Goal: Navigation & Orientation: Find specific page/section

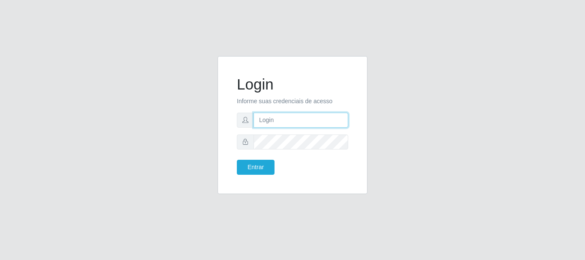
click at [281, 125] on input "text" at bounding box center [301, 120] width 95 height 15
click at [284, 118] on input "text" at bounding box center [301, 120] width 95 height 15
type input "[EMAIL_ADDRESS][DOMAIN_NAME]"
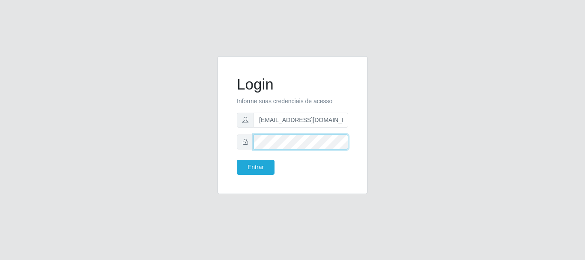
click at [237, 160] on button "Entrar" at bounding box center [256, 167] width 38 height 15
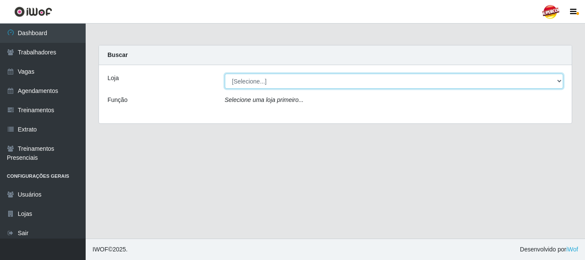
click at [272, 85] on select "[Selecione...] Supercop - São Francisco" at bounding box center [394, 81] width 339 height 15
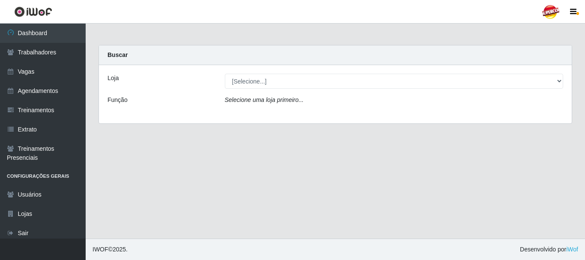
click at [280, 99] on icon "Selecione uma loja primeiro..." at bounding box center [264, 99] width 79 height 7
click at [267, 89] on div "Loja [Selecione...] Supercop - São Francisco Função Selecione uma loja primeiro…" at bounding box center [335, 94] width 473 height 58
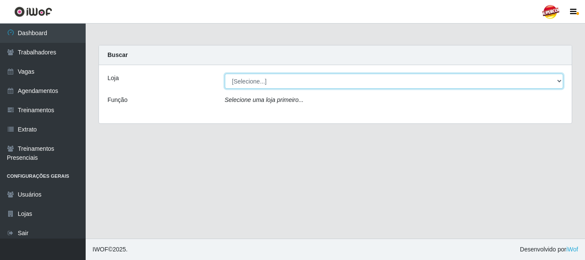
click at [261, 84] on select "[Selecione...] Supercop - São Francisco" at bounding box center [394, 81] width 339 height 15
select select "522"
click at [225, 74] on select "[Selecione...] Supercop - São Francisco" at bounding box center [394, 81] width 339 height 15
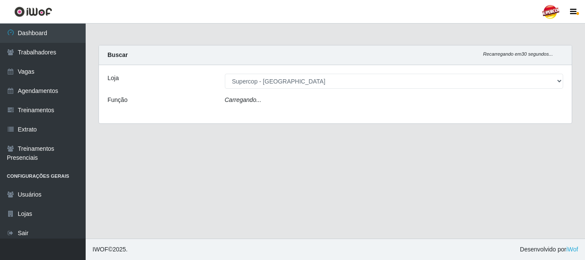
click at [248, 108] on div "Loja [Selecione...] Supercop - São Francisco Função Carregando..." at bounding box center [335, 94] width 473 height 58
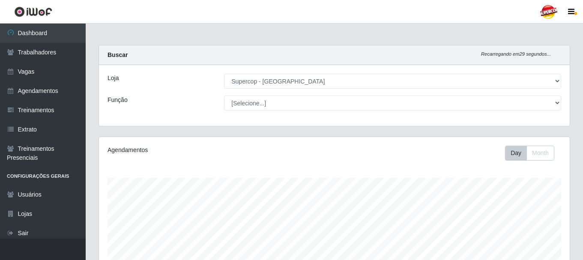
scroll to position [178, 471]
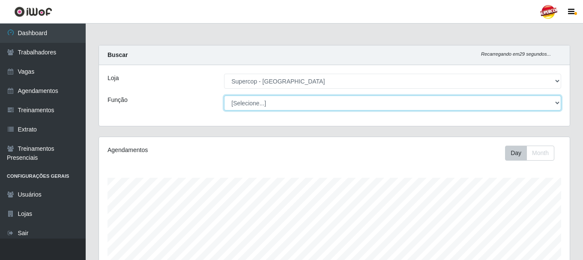
click at [238, 105] on select "[Selecione...] Balconista de Padaria Balconista de Padaria + Balconista de Pada…" at bounding box center [392, 103] width 337 height 15
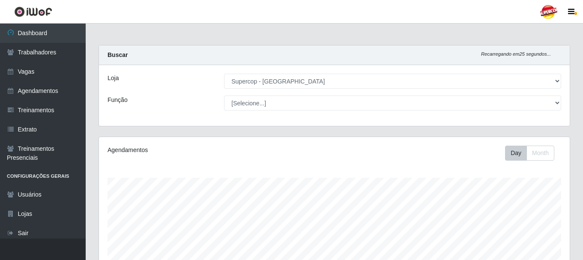
click at [295, 50] on div "Buscar Recarregando em 25 segundos..." at bounding box center [334, 55] width 471 height 20
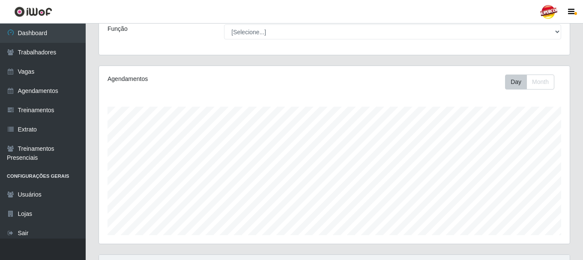
scroll to position [71, 0]
click at [543, 79] on button "Month" at bounding box center [540, 82] width 28 height 15
click at [518, 88] on button "Day" at bounding box center [516, 82] width 22 height 15
click at [543, 84] on button "Month" at bounding box center [540, 82] width 28 height 15
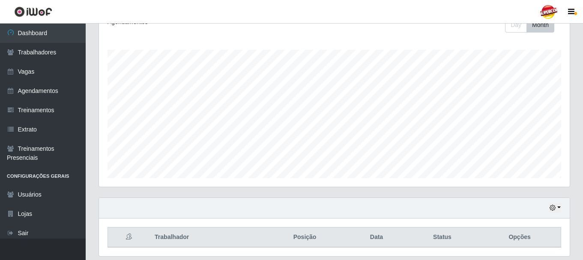
scroll to position [156, 0]
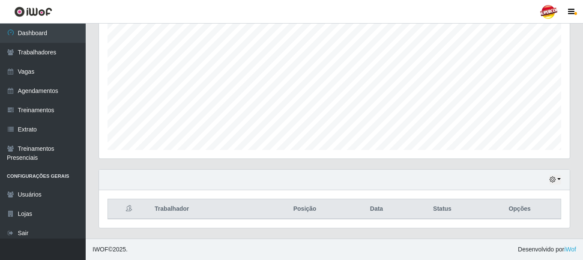
click at [248, 214] on th "Trabalhador" at bounding box center [206, 209] width 113 height 20
click at [44, 72] on link "Vagas" at bounding box center [43, 71] width 86 height 19
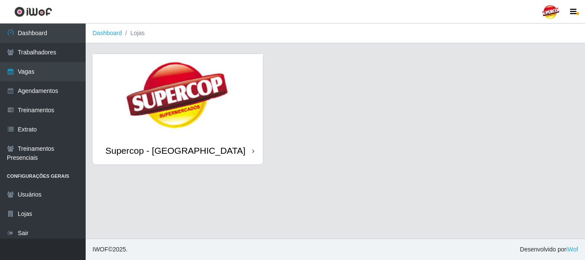
click at [198, 66] on img at bounding box center [178, 95] width 170 height 83
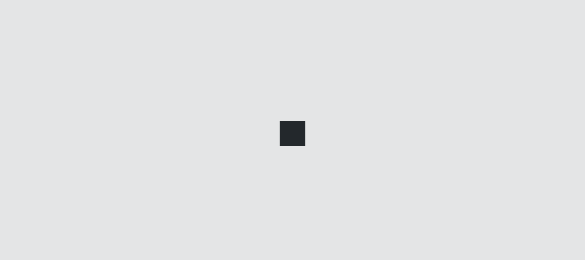
click at [214, 81] on div at bounding box center [292, 130] width 585 height 260
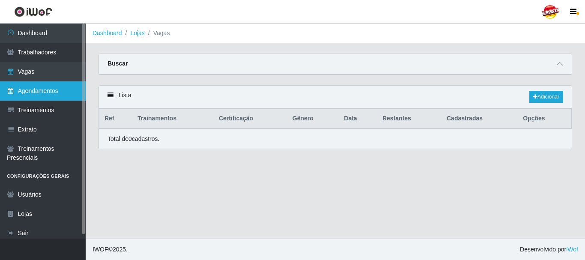
click at [34, 95] on link "Agendamentos" at bounding box center [43, 90] width 86 height 19
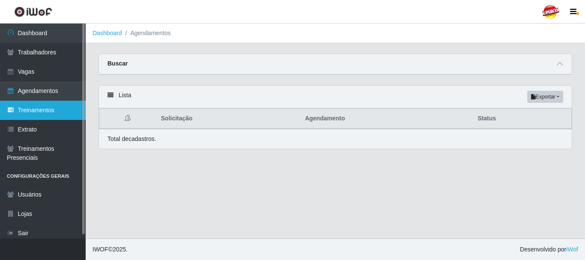
click at [77, 108] on link "Treinamentos" at bounding box center [43, 110] width 86 height 19
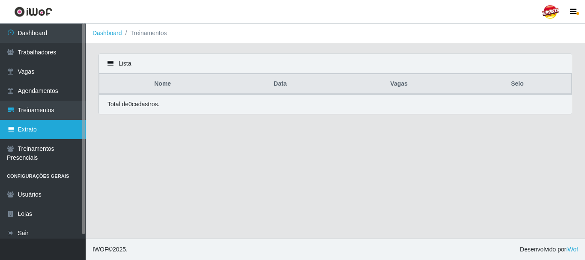
click at [63, 129] on link "Extrato" at bounding box center [43, 129] width 86 height 19
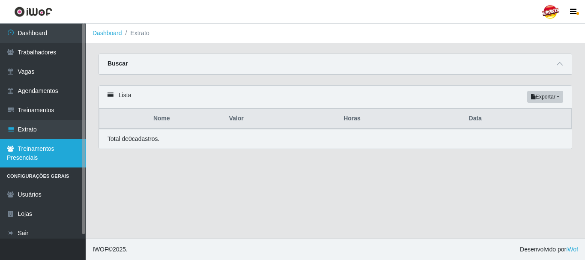
click at [54, 147] on link "Treinamentos Presenciais" at bounding box center [43, 153] width 86 height 28
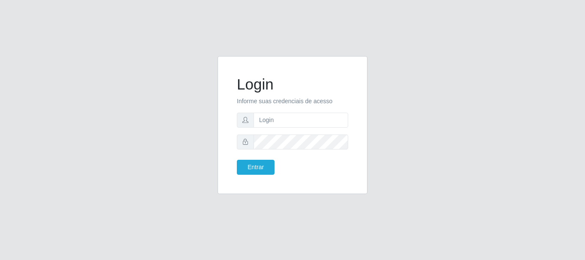
click at [253, 127] on span at bounding box center [245, 120] width 17 height 15
click at [262, 123] on input "text" at bounding box center [301, 120] width 95 height 15
type input "[EMAIL_ADDRESS][DOMAIN_NAME]"
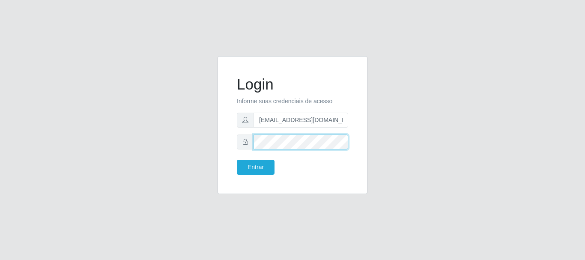
click at [237, 160] on button "Entrar" at bounding box center [256, 167] width 38 height 15
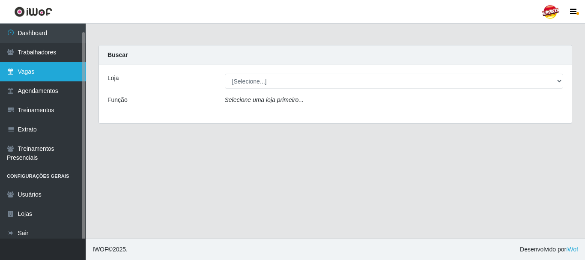
scroll to position [4, 0]
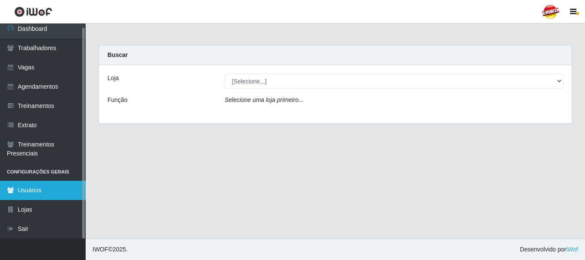
click at [42, 195] on link "Usuários" at bounding box center [43, 190] width 86 height 19
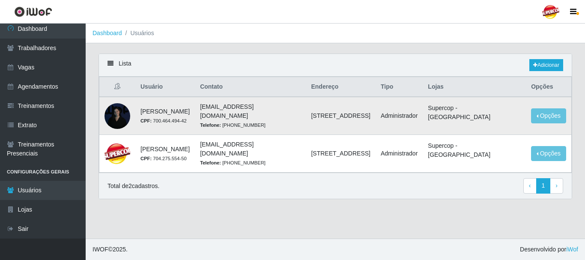
click at [122, 115] on div at bounding box center [118, 116] width 26 height 26
